Goal: Task Accomplishment & Management: Complete application form

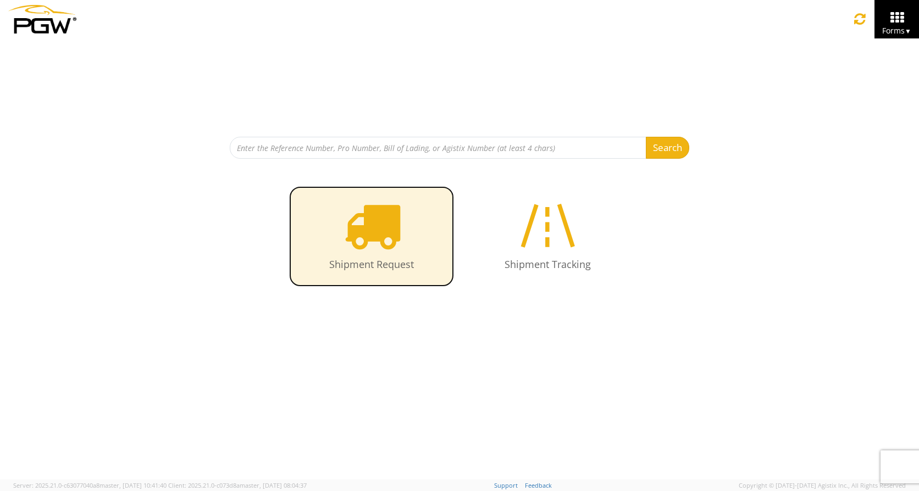
click at [370, 241] on icon at bounding box center [371, 225] width 57 height 57
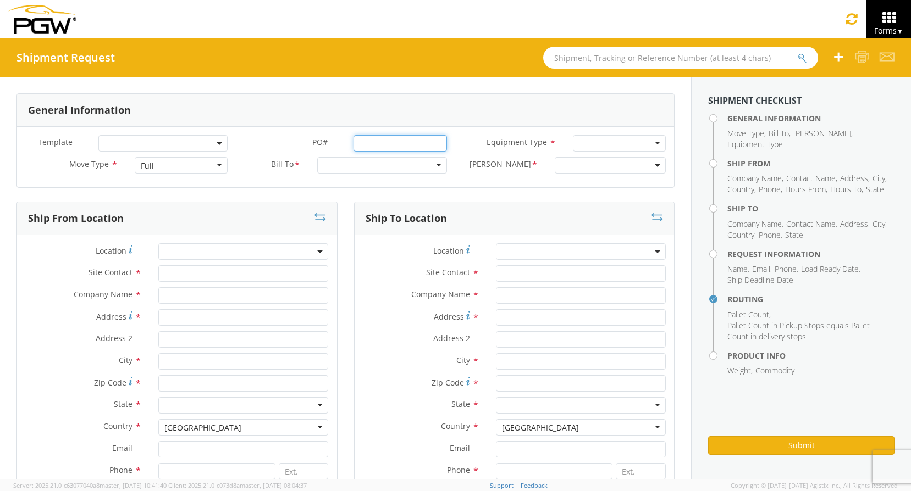
click at [387, 141] on input "PO# *" at bounding box center [399, 143] width 93 height 16
type input "r"
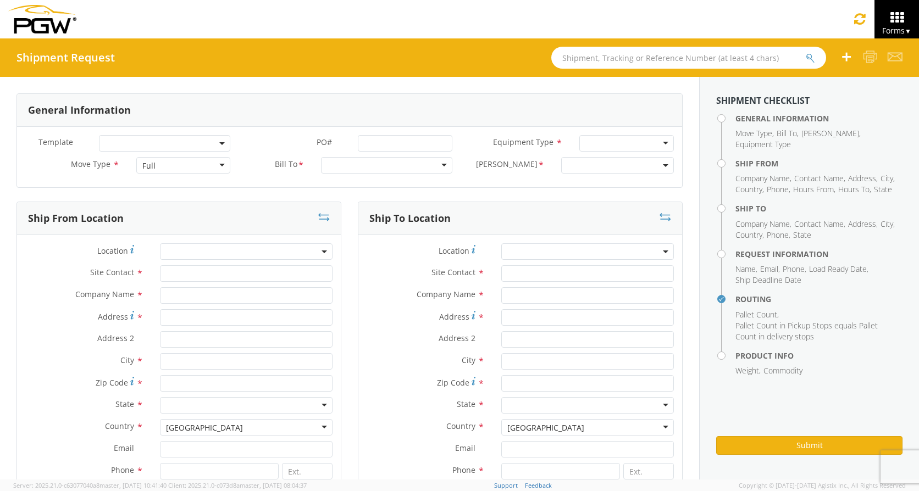
click at [591, 140] on div at bounding box center [626, 143] width 95 height 16
click at [215, 164] on div "Full" at bounding box center [183, 165] width 95 height 16
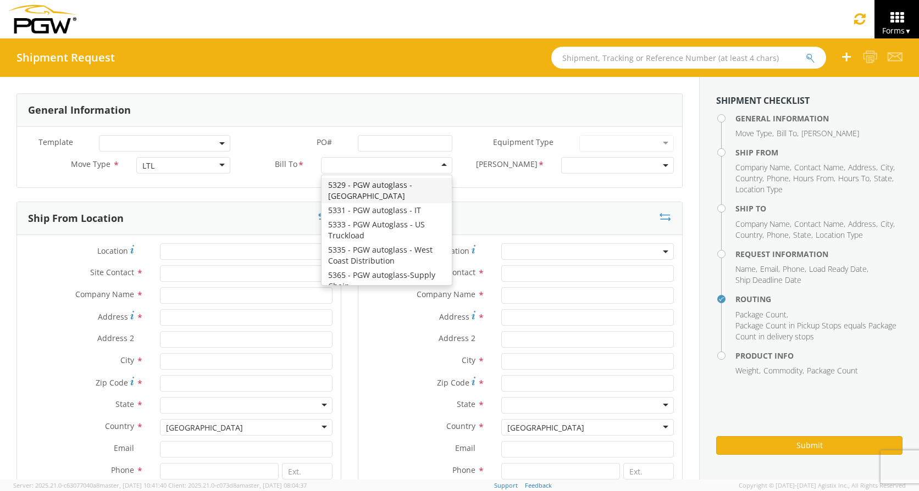
click at [382, 168] on div at bounding box center [386, 165] width 131 height 16
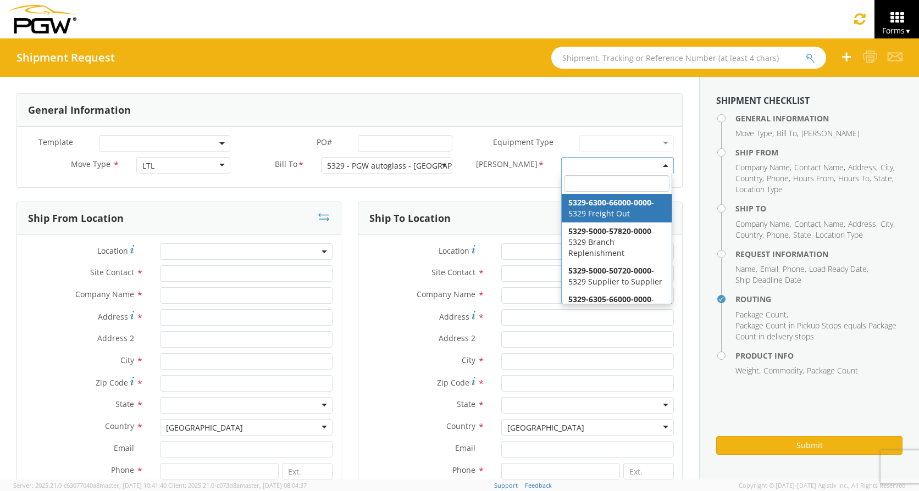
click at [591, 163] on span at bounding box center [617, 165] width 113 height 16
select select "5329-6300-66000-0000"
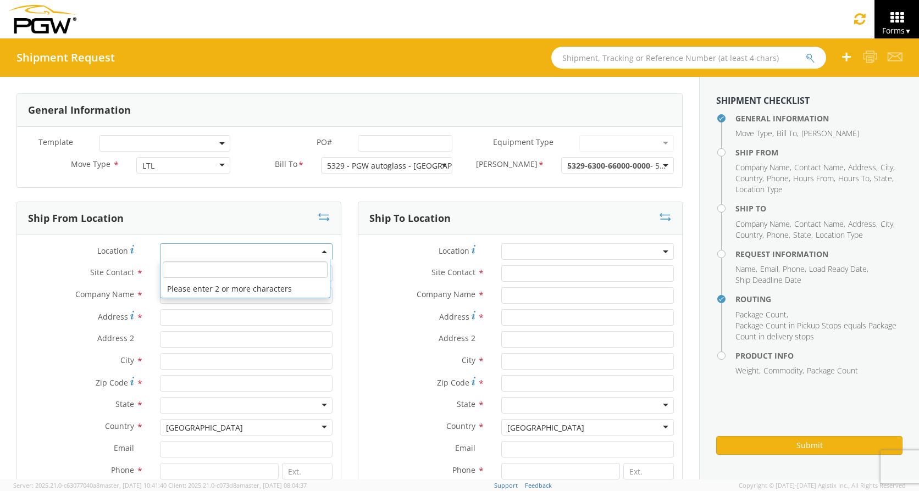
click at [197, 249] on span at bounding box center [246, 251] width 173 height 16
click at [200, 270] on input "search" at bounding box center [245, 270] width 164 height 16
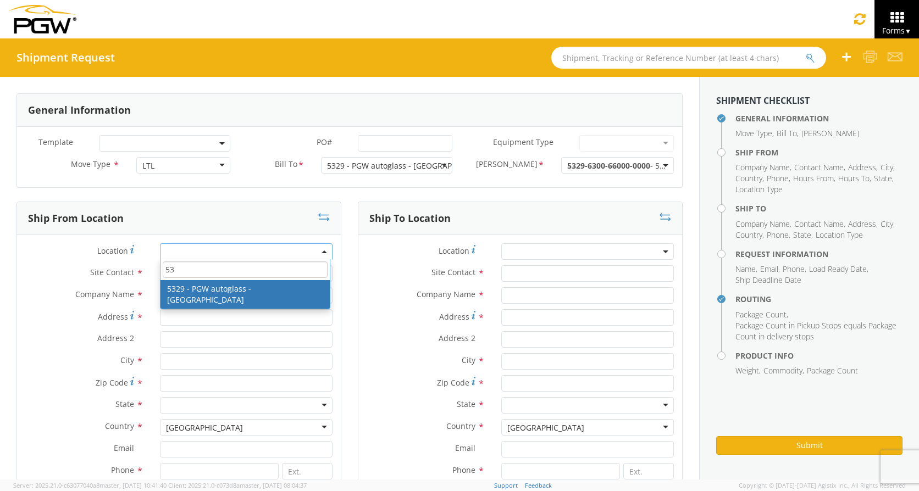
type input "5"
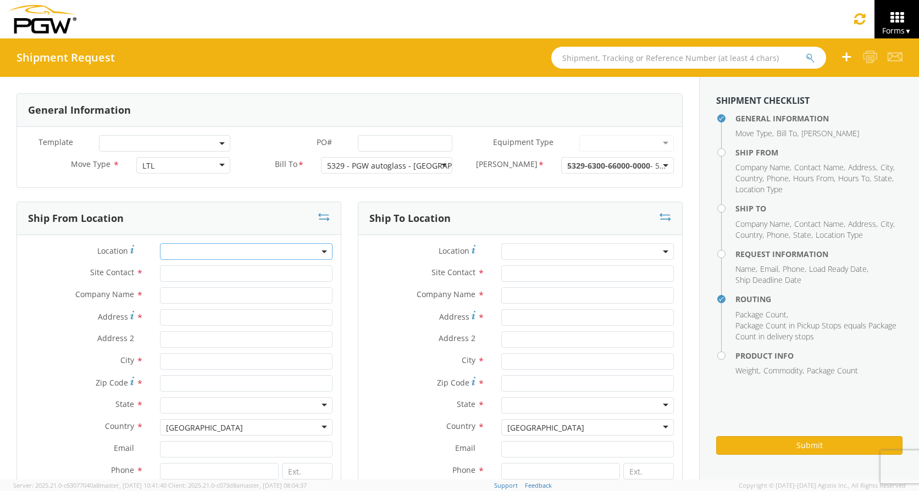
click at [49, 278] on label "Site Contact *" at bounding box center [84, 272] width 135 height 14
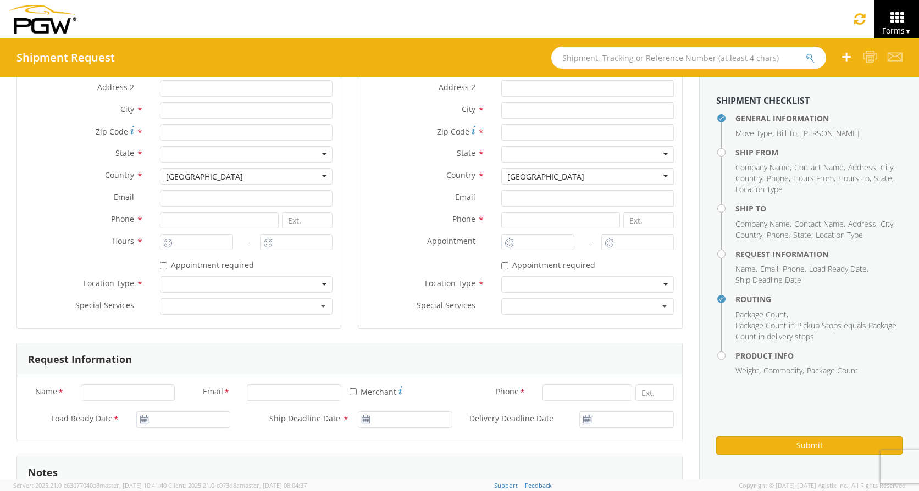
scroll to position [275, 0]
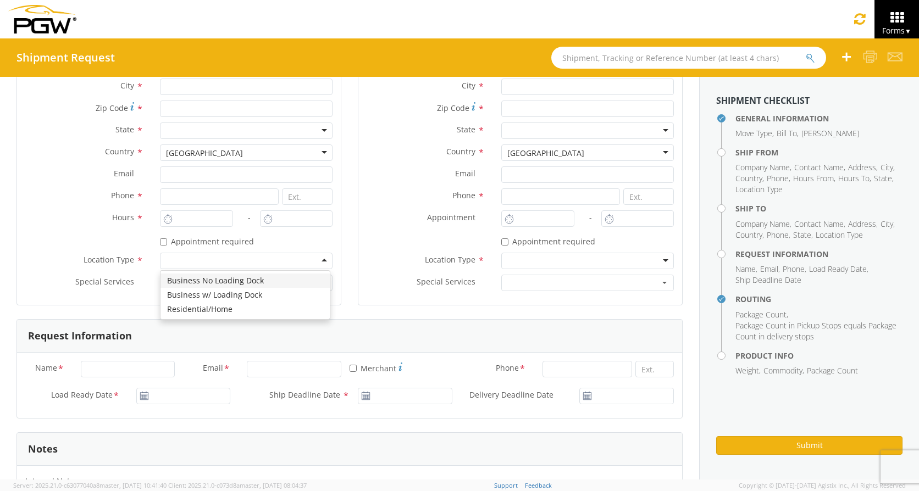
click at [178, 263] on div at bounding box center [246, 261] width 173 height 16
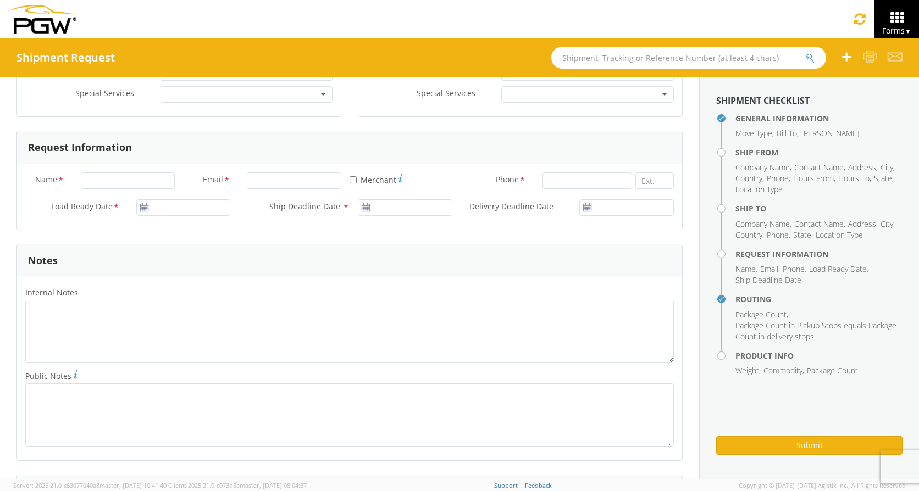
scroll to position [495, 0]
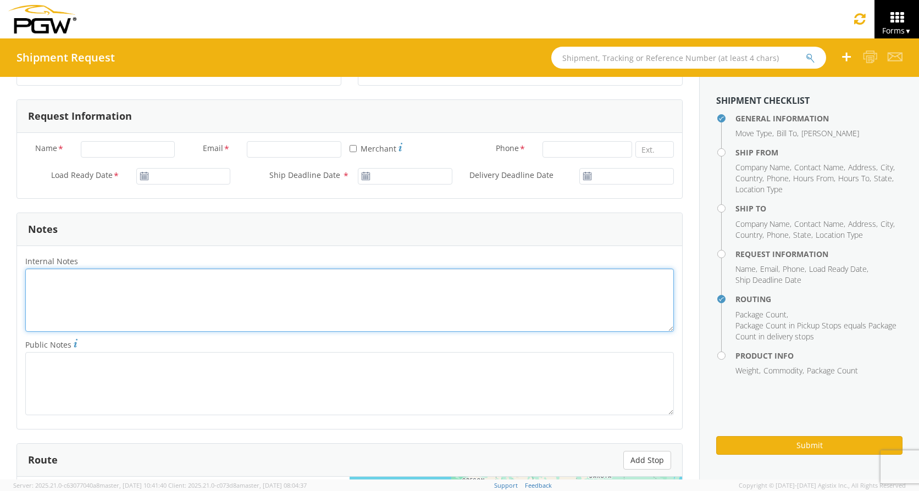
click at [66, 290] on textarea "Internal Notes *" at bounding box center [349, 300] width 648 height 63
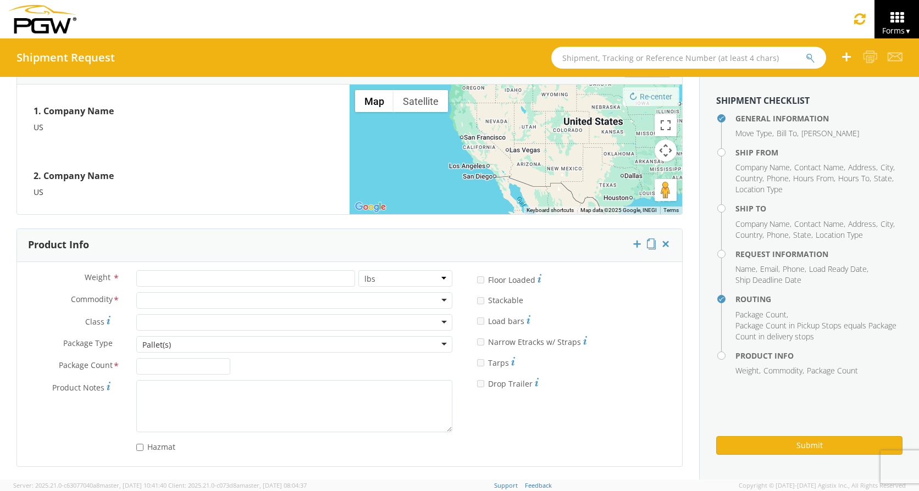
scroll to position [888, 0]
